Goal: Task Accomplishment & Management: Use online tool/utility

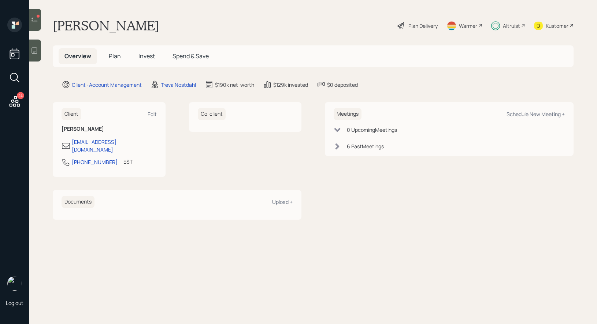
click at [32, 19] on icon at bounding box center [34, 19] width 7 height 7
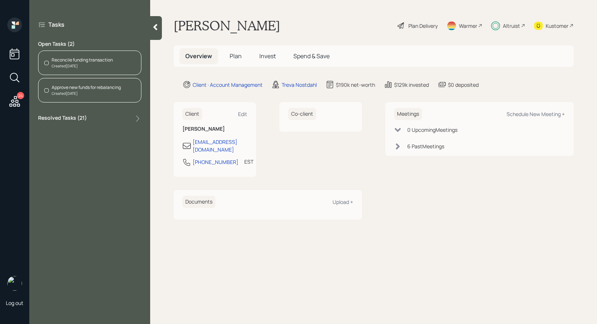
click at [91, 62] on div "Reconcile funding transaction" at bounding box center [82, 60] width 61 height 7
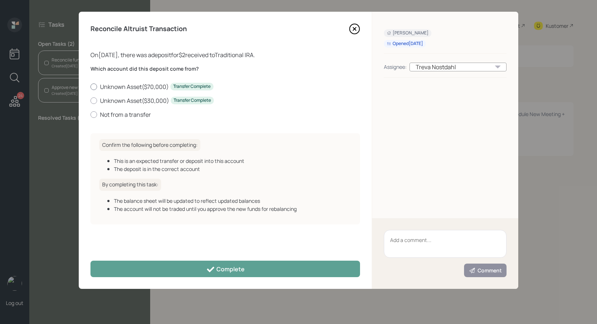
click at [95, 86] on div at bounding box center [94, 87] width 7 height 7
click at [91, 86] on input "Unknown Asset ( $70,000 ) Transfer Complete" at bounding box center [90, 86] width 0 height 0
radio input "true"
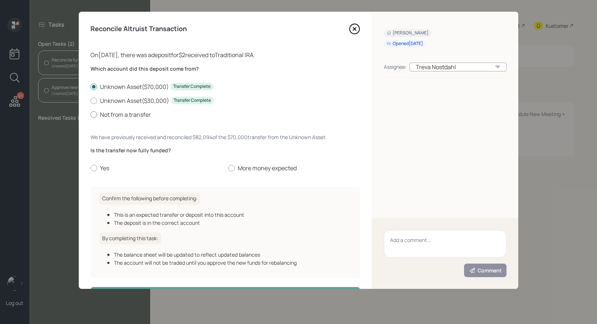
click at [94, 117] on div at bounding box center [94, 114] width 7 height 7
click at [91, 115] on input "Not from a transfer" at bounding box center [90, 114] width 0 height 0
radio input "true"
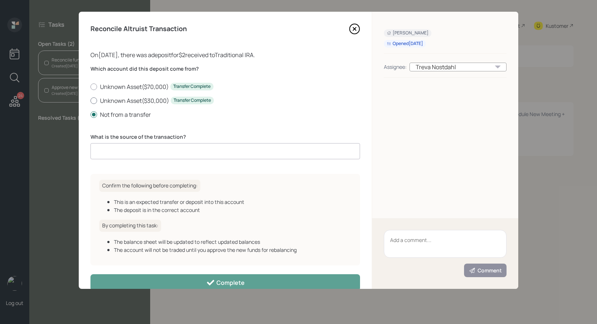
click at [93, 97] on label "Unknown Asset ( $30,000 ) Transfer Complete" at bounding box center [226, 101] width 270 height 8
click at [91, 100] on input "Unknown Asset ( $30,000 ) Transfer Complete" at bounding box center [90, 100] width 0 height 0
radio input "true"
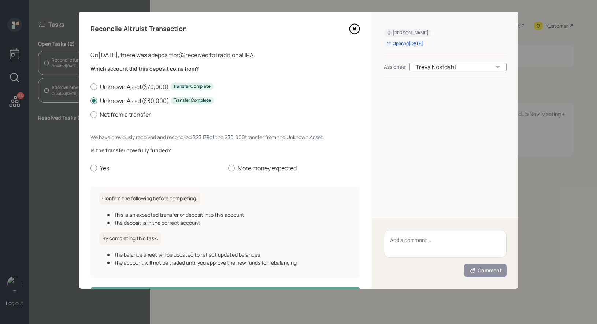
click at [94, 167] on div at bounding box center [94, 168] width 7 height 7
click at [91, 168] on input "Yes" at bounding box center [90, 168] width 0 height 0
radio input "true"
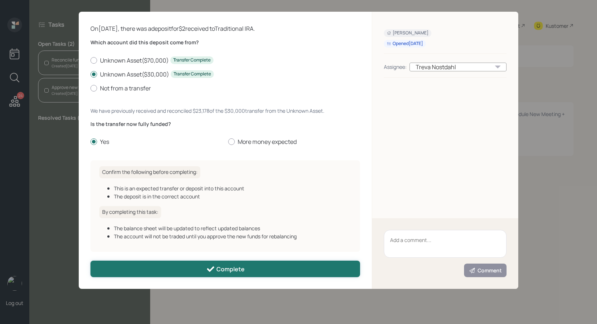
click at [128, 270] on button "Complete" at bounding box center [226, 269] width 270 height 16
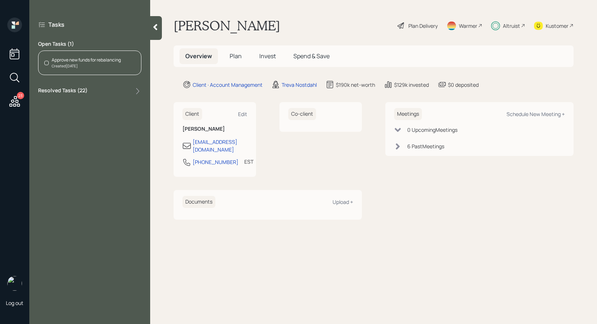
click at [79, 62] on div "Approve new funds for rebalancing" at bounding box center [86, 60] width 69 height 7
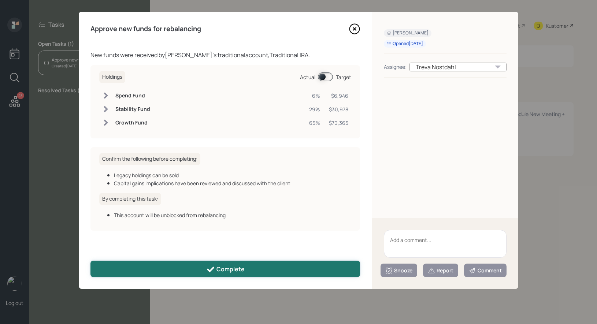
click at [150, 267] on button "Complete" at bounding box center [226, 269] width 270 height 16
